Goal: Task Accomplishment & Management: Complete application form

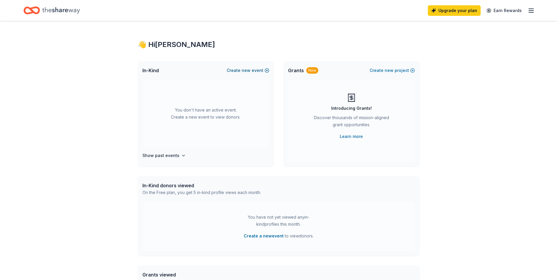
click at [254, 72] on button "Create new event" at bounding box center [248, 70] width 43 height 7
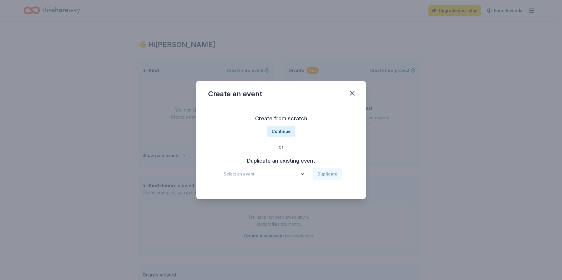
drag, startPoint x: 283, startPoint y: 133, endPoint x: 291, endPoint y: 172, distance: 40.3
click at [291, 172] on div "Create from scratch Continue or Duplicate an existing event Select an event Dup…" at bounding box center [281, 147] width 146 height 85
click at [291, 172] on span "Select an event" at bounding box center [260, 174] width 73 height 7
click at [322, 173] on div "Select an event Duplicate" at bounding box center [281, 174] width 122 height 12
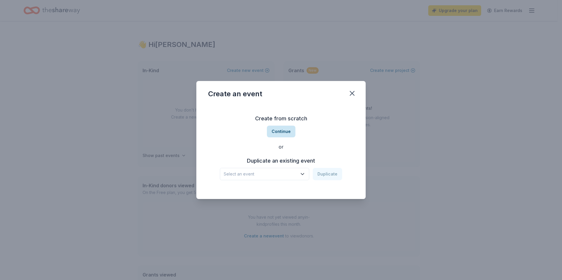
click at [286, 134] on button "Continue" at bounding box center [281, 132] width 29 height 12
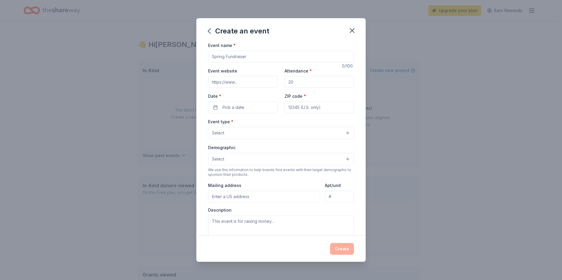
click at [265, 57] on input "Event name *" at bounding box center [281, 57] width 146 height 12
type input "Autism Awareness Fundraiser"
click at [318, 83] on input "Attendance *" at bounding box center [318, 82] width 69 height 12
type input "200"
click at [241, 110] on span "Pick a date" at bounding box center [233, 107] width 22 height 7
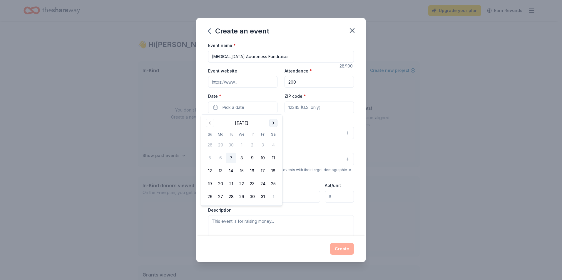
click at [273, 121] on button "Go to next month" at bounding box center [273, 123] width 8 height 8
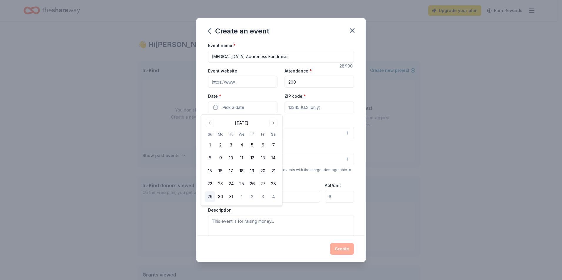
click at [209, 195] on button "29" at bounding box center [210, 197] width 11 height 11
click at [310, 108] on input "ZIP code *" at bounding box center [318, 108] width 69 height 12
type input "07072"
click at [257, 135] on button "Select" at bounding box center [281, 133] width 146 height 12
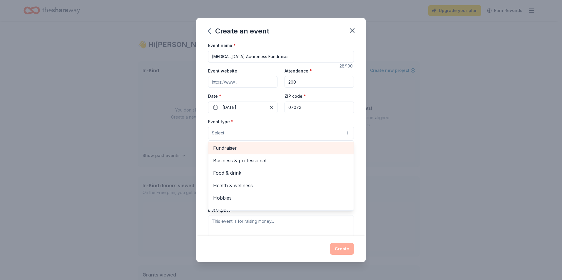
click at [241, 147] on span "Fundraiser" at bounding box center [281, 148] width 136 height 8
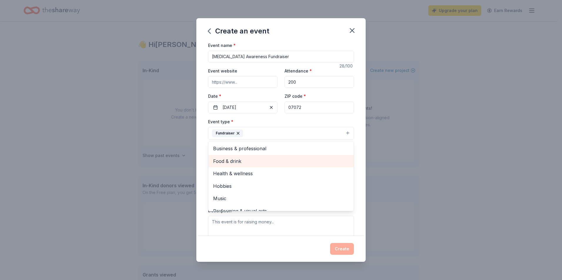
click at [266, 159] on span "Food & drink" at bounding box center [281, 161] width 136 height 8
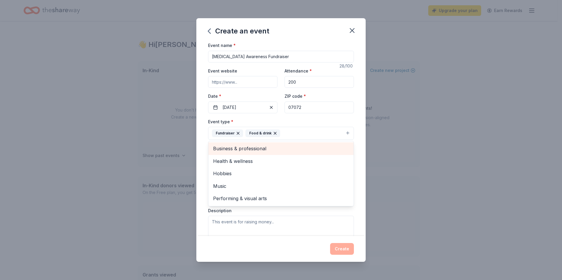
click at [258, 149] on span "Business & professional" at bounding box center [281, 149] width 136 height 8
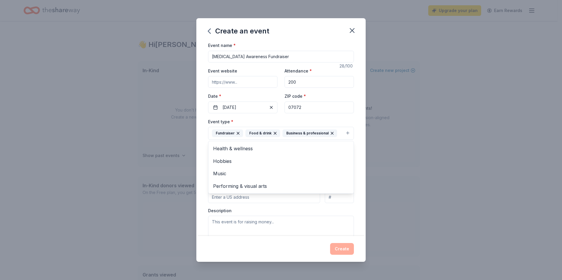
click at [326, 118] on div "Event type * Fundraiser Food & drink Business & professional Health & wellness …" at bounding box center [281, 129] width 146 height 22
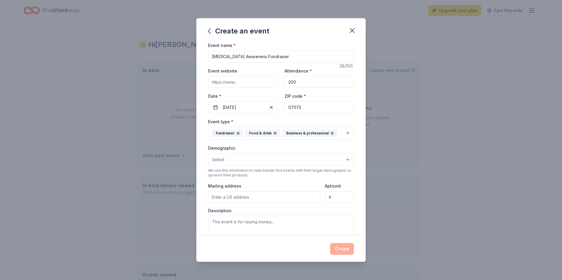
click at [240, 157] on button "Select" at bounding box center [281, 160] width 146 height 12
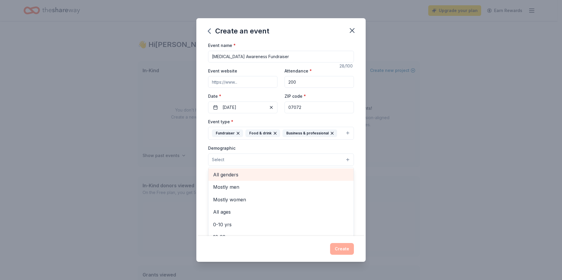
click at [230, 175] on span "All genders" at bounding box center [281, 175] width 136 height 8
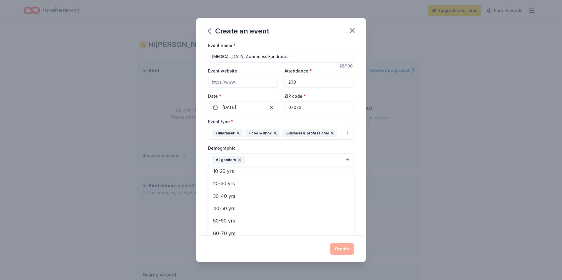
scroll to position [59, 0]
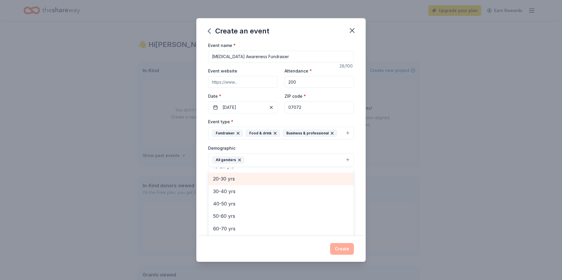
click at [236, 179] on span "20-30 yrs" at bounding box center [281, 179] width 136 height 8
click at [234, 182] on span "30-40 yrs" at bounding box center [281, 179] width 136 height 8
click at [233, 182] on span "40-50 yrs" at bounding box center [281, 181] width 136 height 8
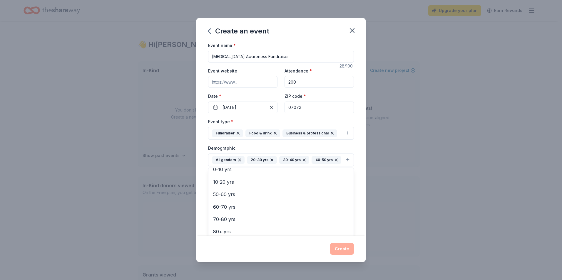
scroll to position [45, 0]
click at [233, 197] on span "50-60 yrs" at bounding box center [281, 193] width 136 height 8
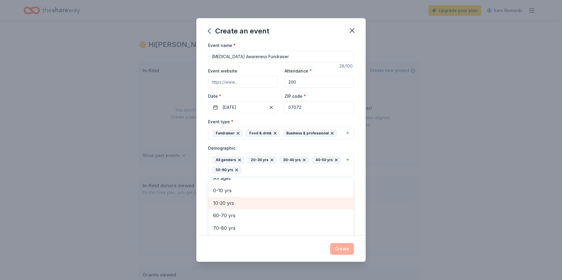
scroll to position [32, 0]
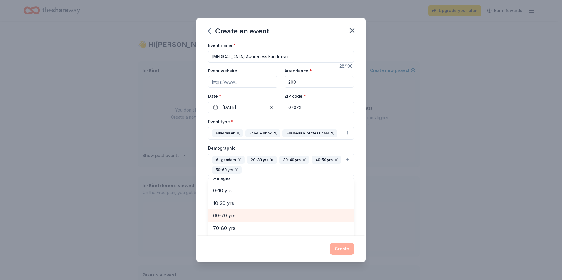
click at [231, 213] on span "60-70 yrs" at bounding box center [281, 216] width 136 height 8
click at [311, 146] on div "Demographic All genders 20-30 yrs 30-40 yrs 40-50 yrs 50-60 yrs 60-70 yrs Mostl…" at bounding box center [281, 161] width 146 height 32
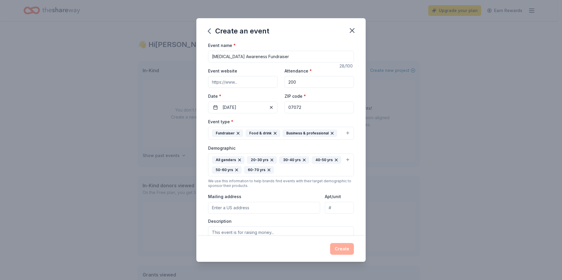
click at [232, 210] on input "Mailing address" at bounding box center [264, 208] width 112 height 12
type input "518 Central Avenue, Carlstadt, NJ, 07072"
click at [345, 210] on input "Apt/unit" at bounding box center [339, 208] width 29 height 12
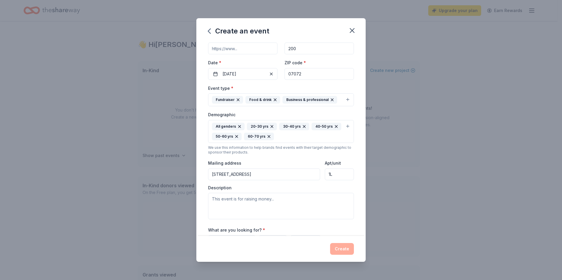
scroll to position [59, 0]
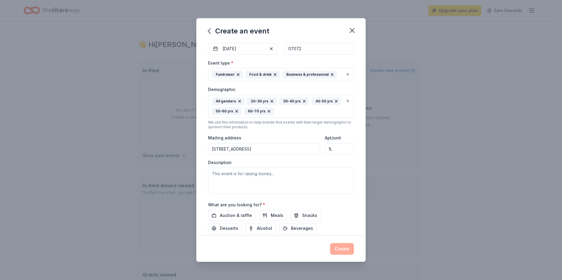
type input "1L"
click at [265, 179] on textarea at bounding box center [281, 181] width 146 height 26
drag, startPoint x: 260, startPoint y: 179, endPoint x: 207, endPoint y: 174, distance: 52.8
click at [207, 174] on div "Event name * Autism Awareness Fundraiser 28 /100 Event website Attendance * 200…" at bounding box center [280, 139] width 169 height 195
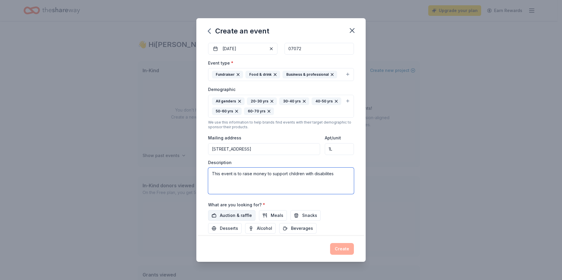
type textarea "This event is to raise money to support children with disabilites"
click at [244, 216] on span "Auction & raffle" at bounding box center [236, 215] width 32 height 7
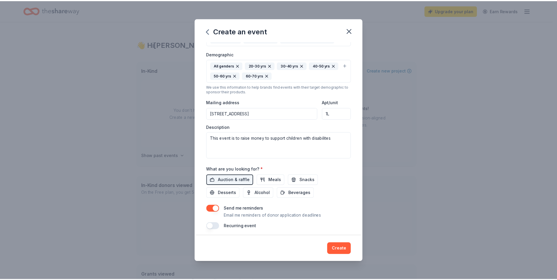
scroll to position [98, 0]
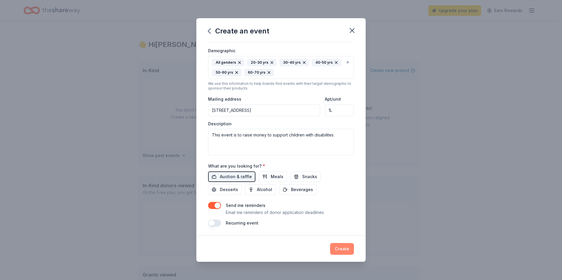
click at [348, 249] on button "Create" at bounding box center [342, 249] width 24 height 12
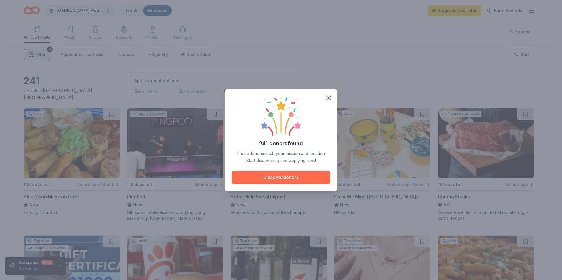
click at [289, 177] on button "Discover donors" at bounding box center [281, 177] width 99 height 13
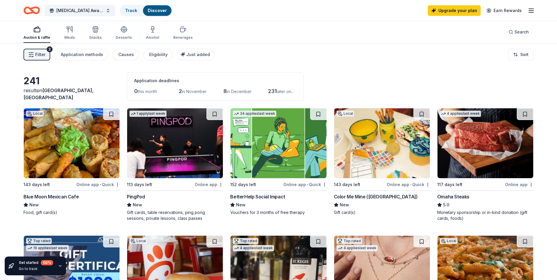
click at [71, 151] on img at bounding box center [72, 143] width 96 height 70
click at [187, 56] on span "Just added" at bounding box center [199, 54] width 24 height 5
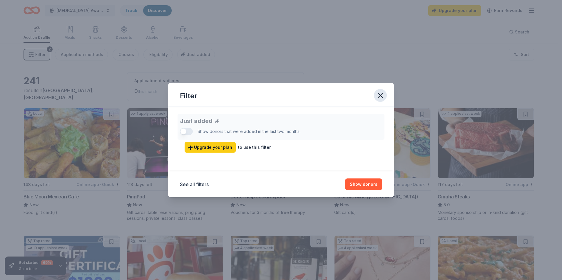
click at [384, 94] on icon "button" at bounding box center [380, 95] width 8 height 8
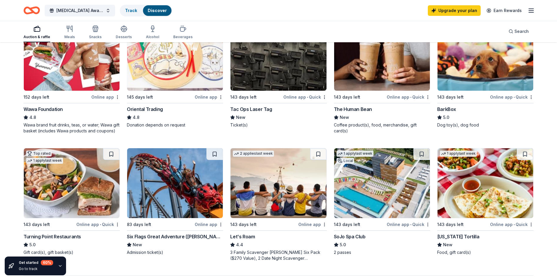
scroll to position [339, 0]
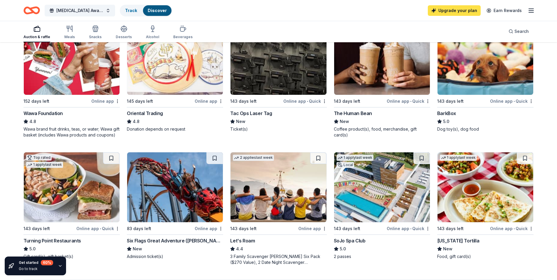
click at [441, 11] on link "Upgrade your plan" at bounding box center [454, 10] width 53 height 11
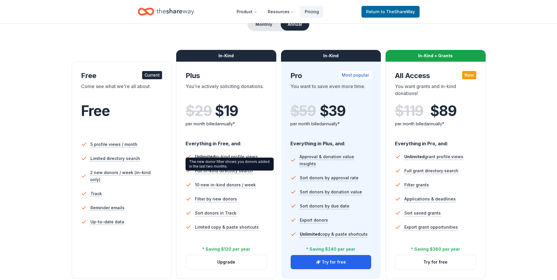
scroll to position [88, 0]
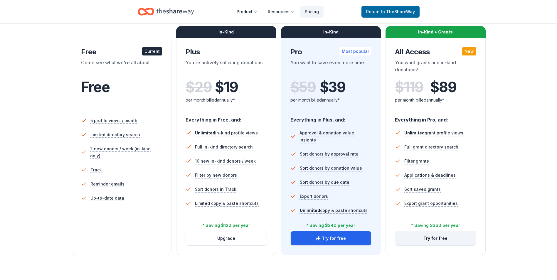
click at [431, 239] on button "Try for free" at bounding box center [436, 239] width 81 height 14
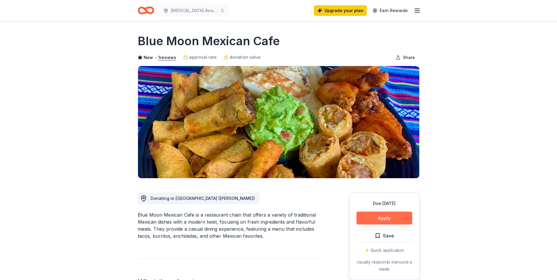
click at [385, 219] on button "Apply" at bounding box center [385, 218] width 56 height 13
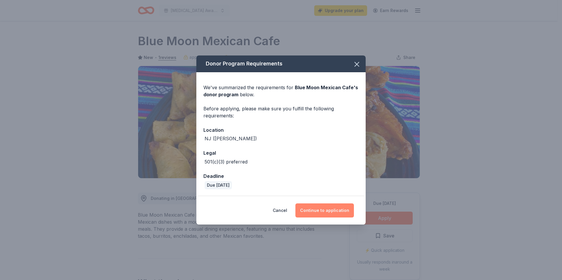
click at [329, 208] on button "Continue to application" at bounding box center [324, 211] width 58 height 14
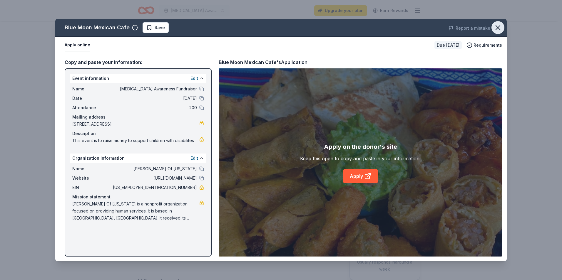
click at [498, 26] on icon "button" at bounding box center [498, 28] width 8 height 8
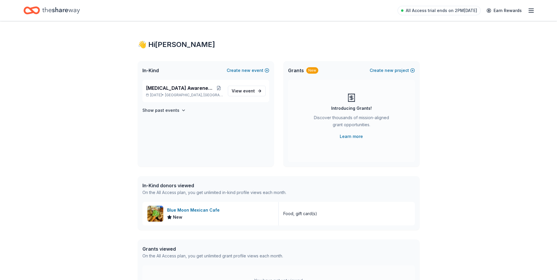
click at [352, 101] on icon at bounding box center [351, 97] width 9 height 9
click at [352, 136] on link "Learn more" at bounding box center [351, 136] width 23 height 7
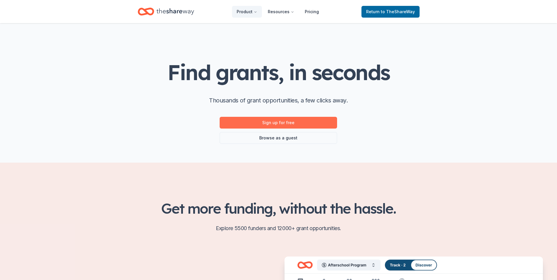
click at [277, 123] on link "Sign up for free" at bounding box center [279, 123] width 118 height 12
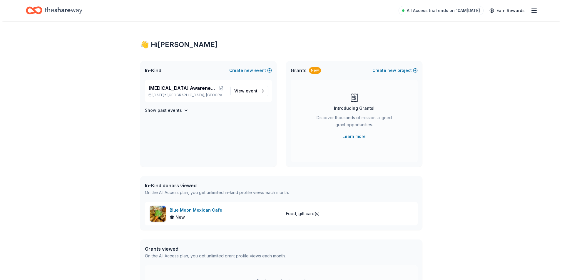
scroll to position [59, 0]
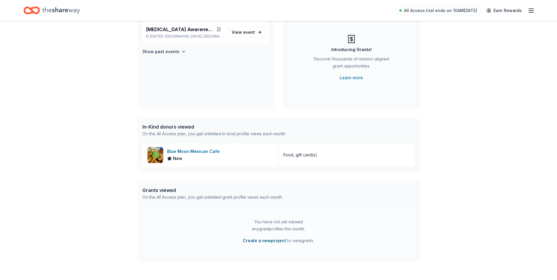
click at [257, 242] on button "Create a new project" at bounding box center [264, 240] width 43 height 7
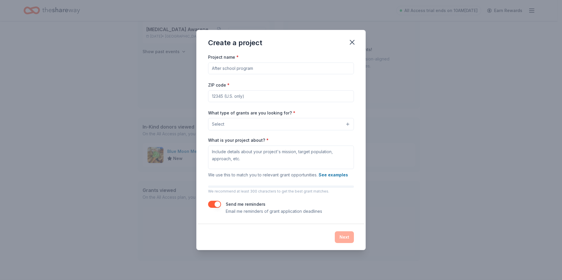
click at [245, 69] on input "Project name *" at bounding box center [281, 69] width 146 height 12
type input "A"
type input "Weekend Program"
click at [244, 98] on input "ZIP code *" at bounding box center [281, 97] width 146 height 12
type input "07072"
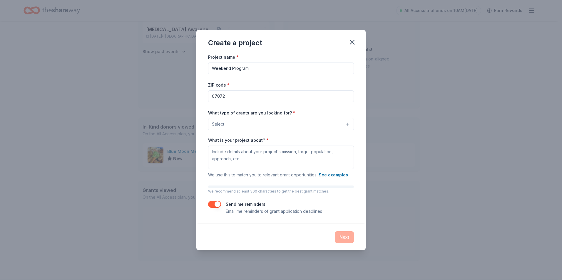
click at [236, 123] on button "Select" at bounding box center [281, 124] width 146 height 12
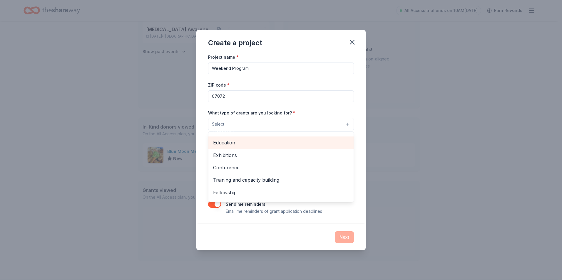
scroll to position [69, 0]
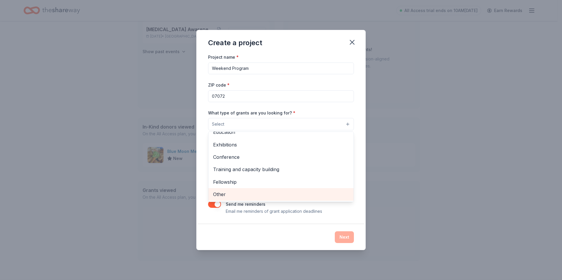
click at [237, 194] on span "Other" at bounding box center [281, 195] width 136 height 8
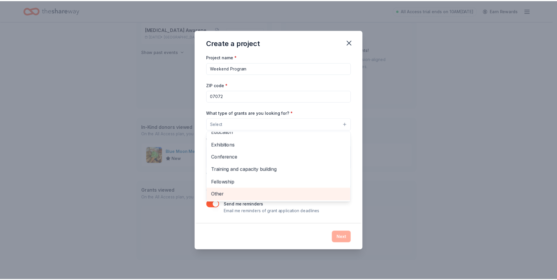
scroll to position [57, 0]
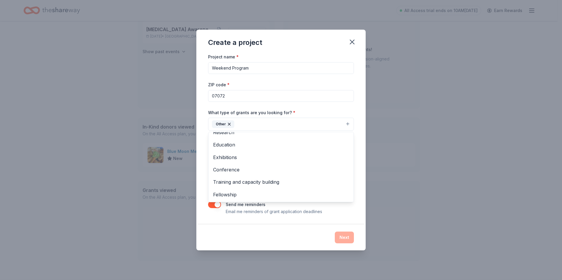
click at [337, 215] on div "Project name * Weekend Program ZIP code * 07072 What type of grants are you loo…" at bounding box center [281, 134] width 146 height 162
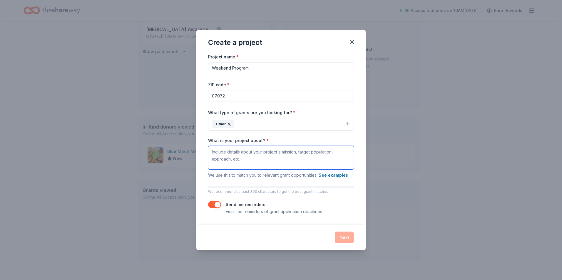
click at [252, 156] on textarea "What is your project about? *" at bounding box center [281, 158] width 146 height 24
type textarea "giving one to one aides and a program on weekend for children with special needs"
click at [262, 124] on button "Other" at bounding box center [281, 124] width 146 height 13
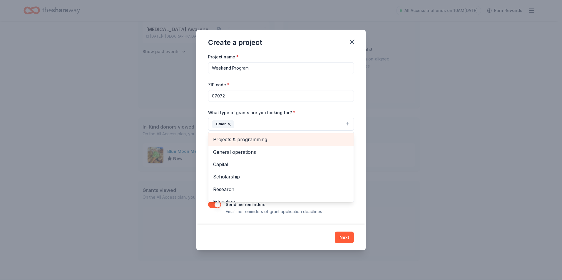
click at [256, 141] on span "Projects & programming" at bounding box center [281, 140] width 136 height 8
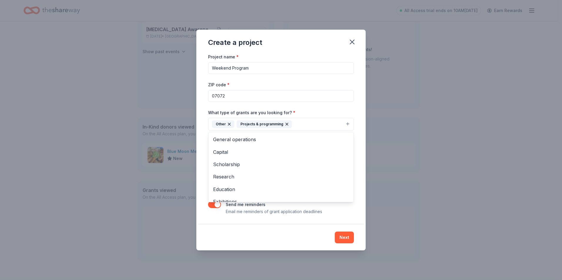
click at [290, 229] on div "Create a project Project name * Weekend Program ZIP code * 07072 What type of g…" at bounding box center [280, 140] width 169 height 221
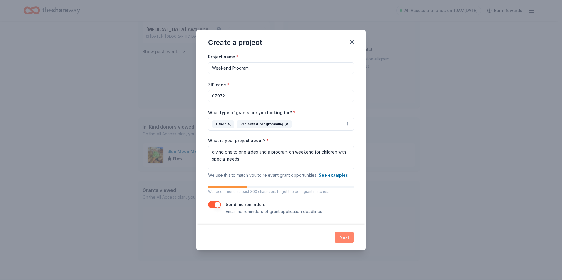
click at [346, 239] on button "Next" at bounding box center [344, 238] width 19 height 12
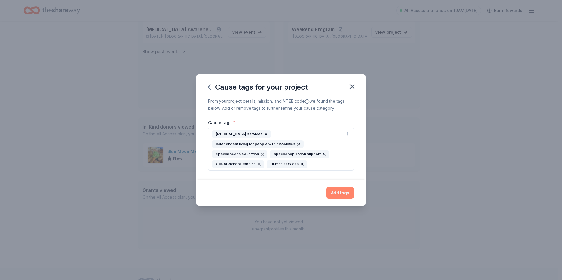
click at [343, 192] on button "Add tags" at bounding box center [340, 193] width 28 height 12
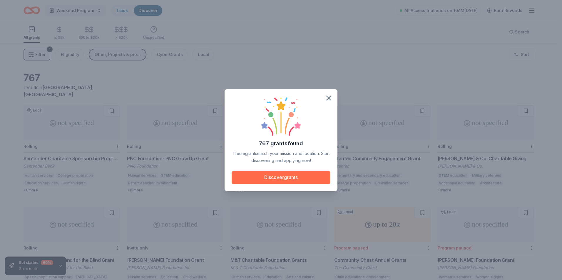
click at [300, 179] on button "Discover grants" at bounding box center [281, 177] width 99 height 13
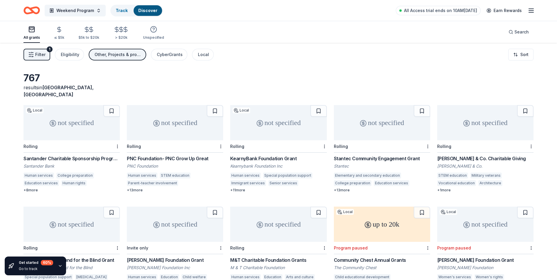
click at [68, 120] on div "not specified" at bounding box center [72, 122] width 96 height 35
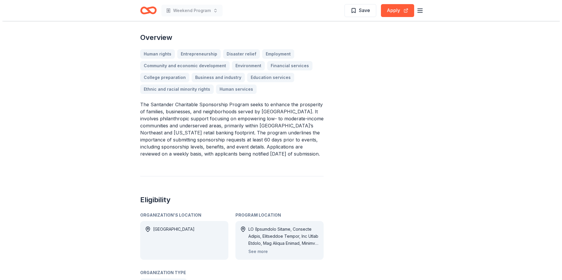
scroll to position [176, 0]
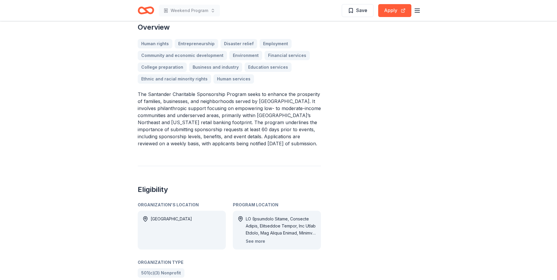
click at [256, 238] on button "See more" at bounding box center [255, 241] width 19 height 7
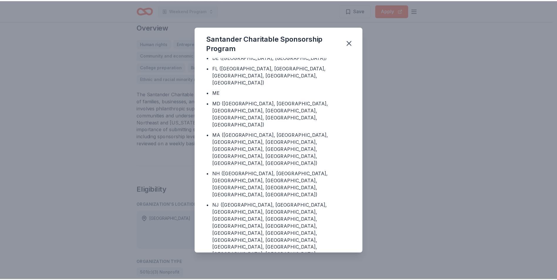
scroll to position [59, 0]
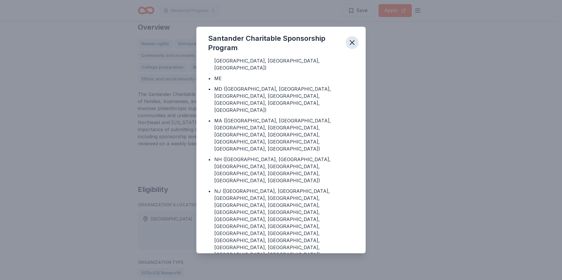
click at [354, 43] on icon "button" at bounding box center [352, 42] width 8 height 8
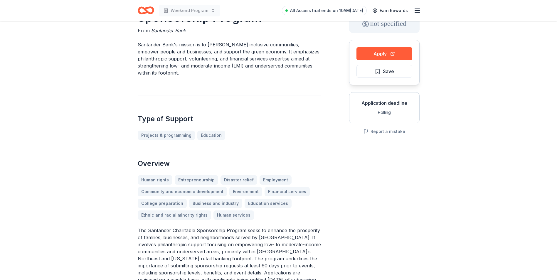
scroll to position [0, 0]
